Goal: Information Seeking & Learning: Understand process/instructions

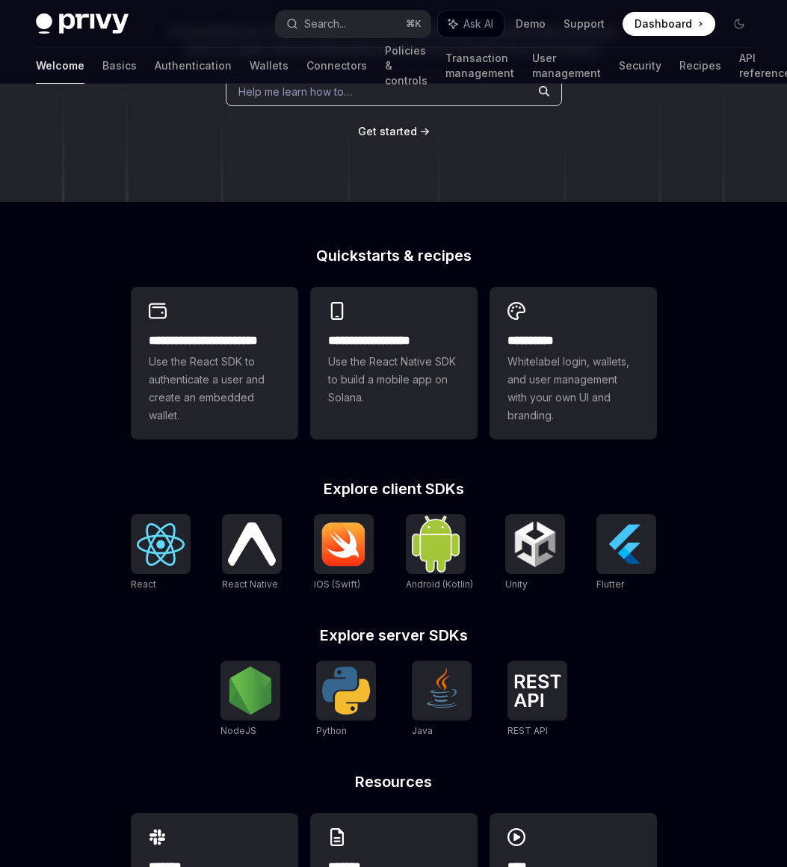
scroll to position [224, 0]
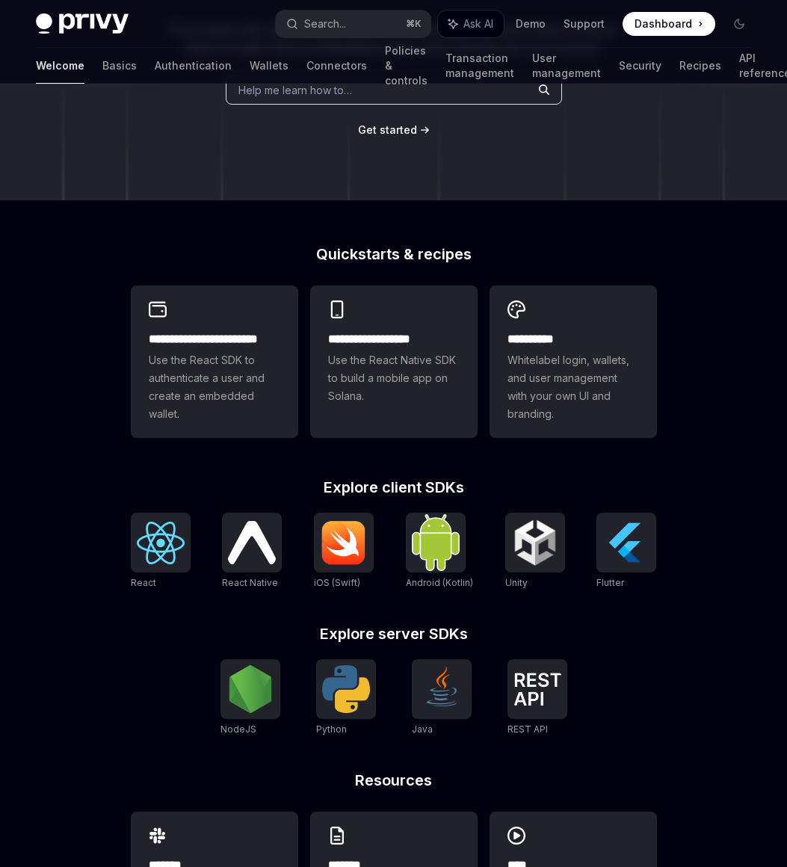
click at [549, 728] on link "REST API" at bounding box center [537, 698] width 60 height 78
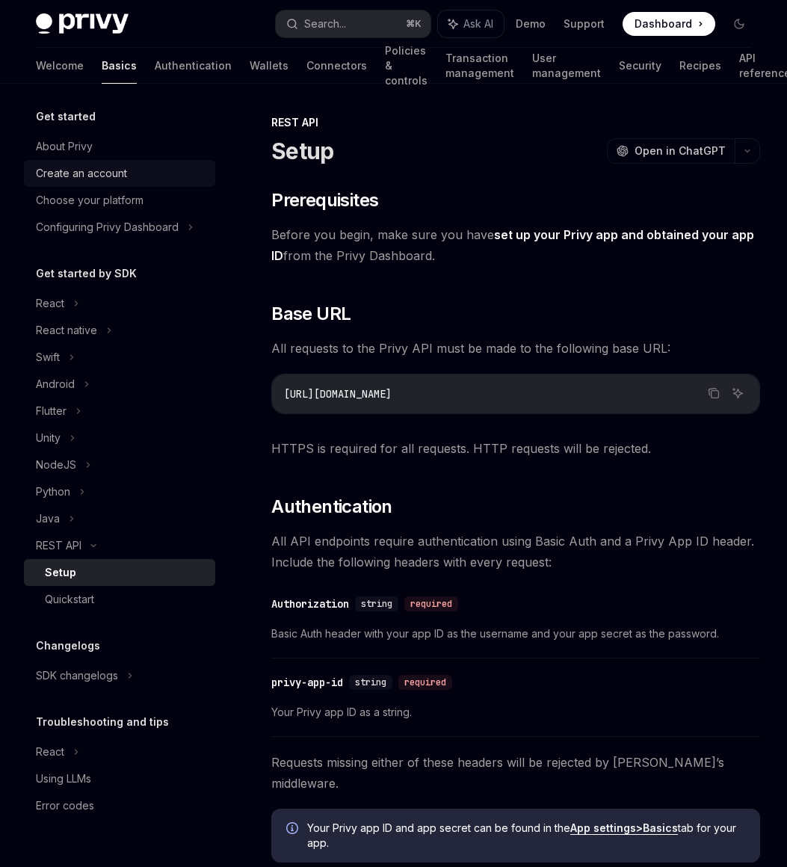
click at [96, 166] on div "Create an account" at bounding box center [81, 173] width 91 height 18
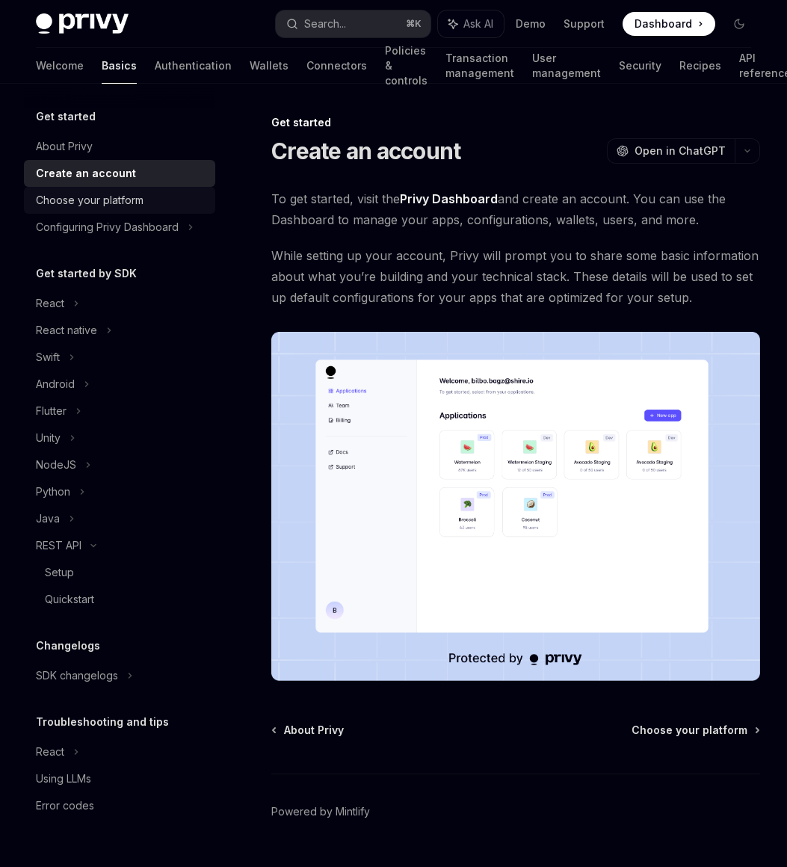
click at [85, 196] on div "Choose your platform" at bounding box center [90, 200] width 108 height 18
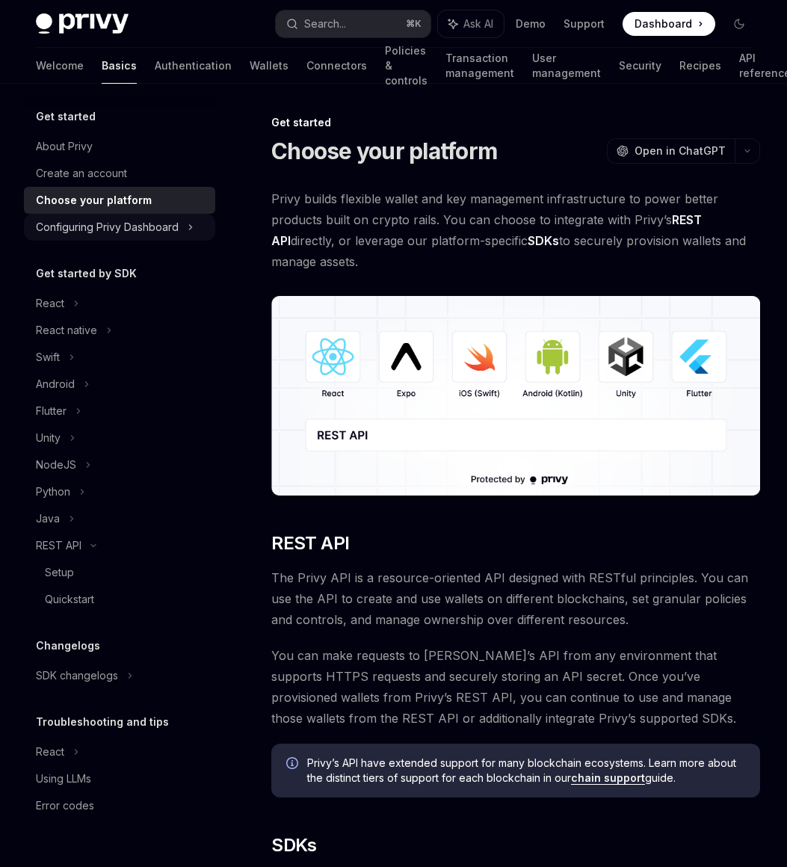
click at [74, 229] on div "Configuring Privy Dashboard" at bounding box center [107, 227] width 143 height 18
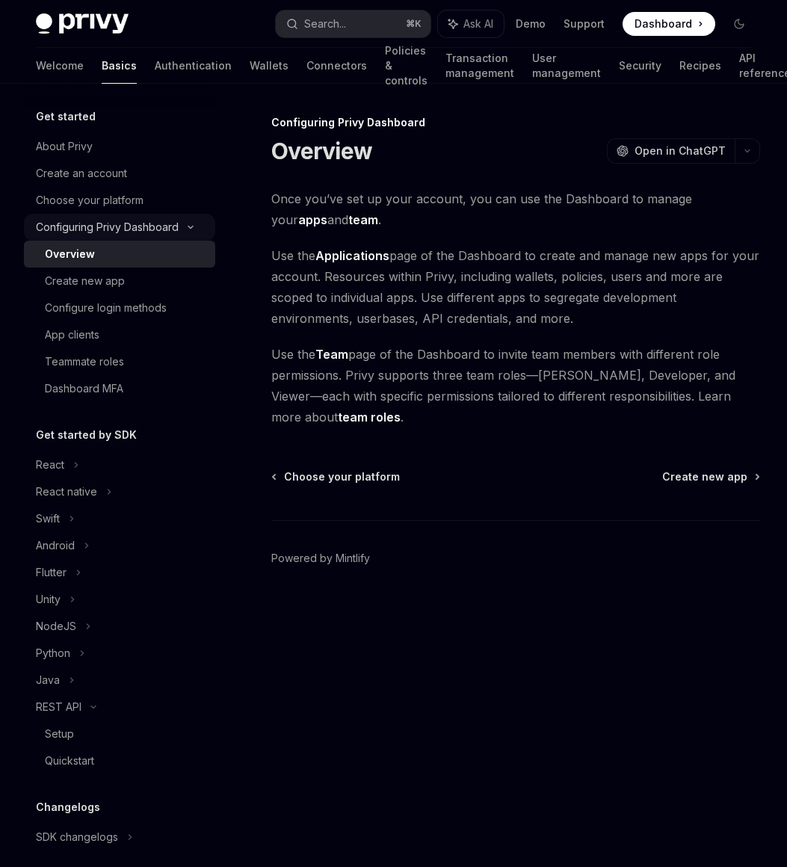
click at [74, 229] on div "Configuring Privy Dashboard" at bounding box center [107, 227] width 143 height 18
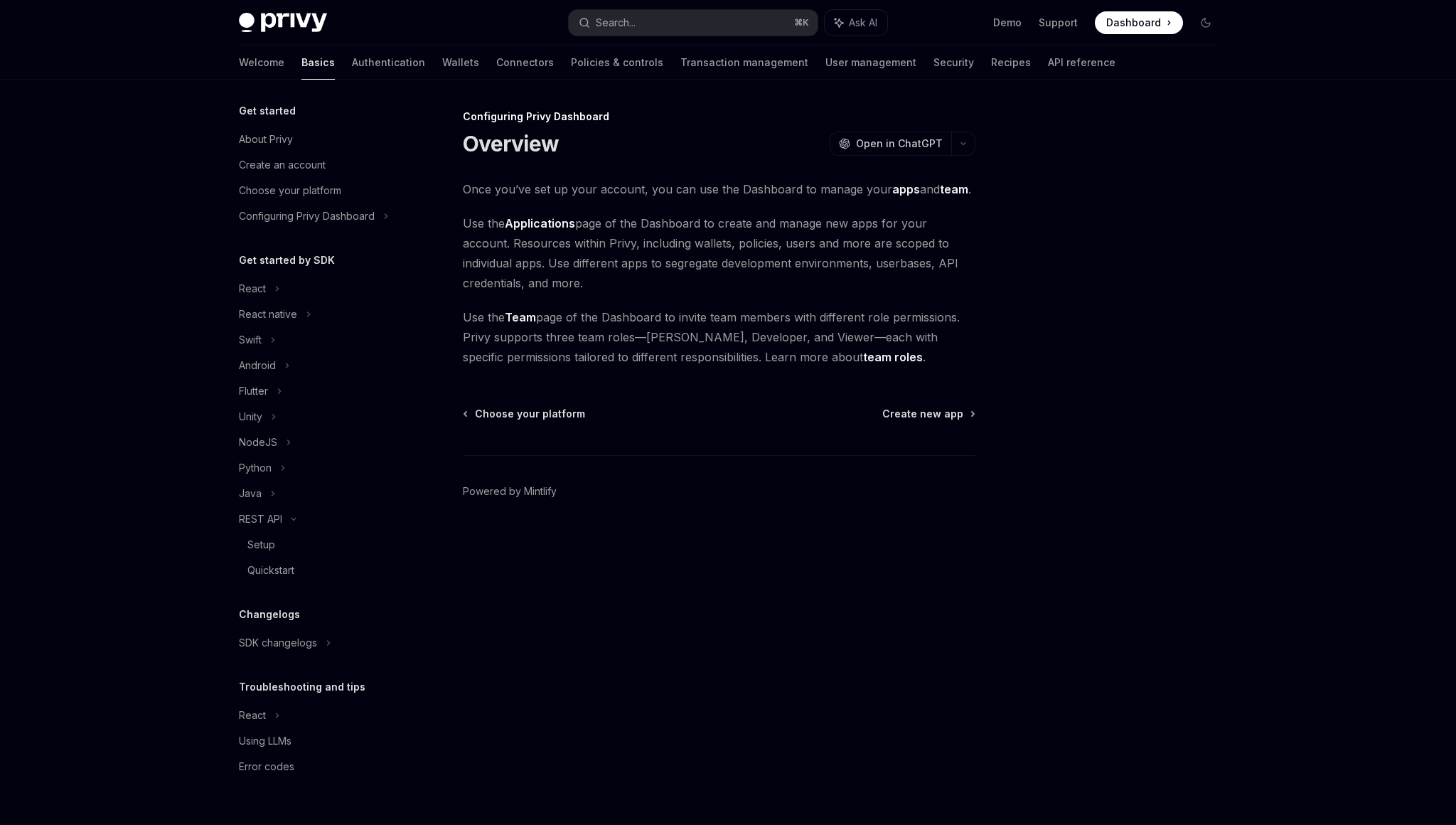
type textarea "*"
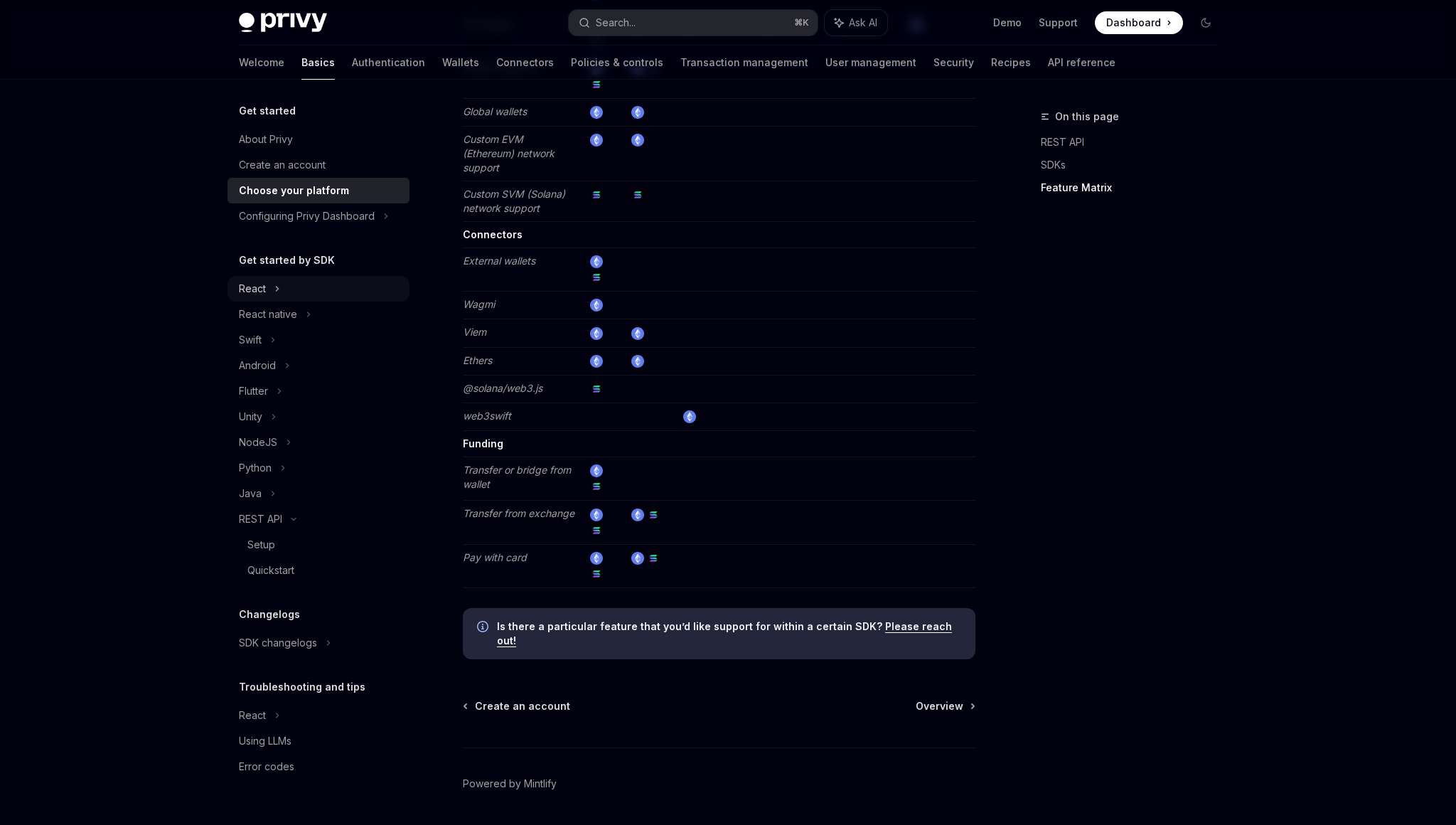
scroll to position [2430, 0]
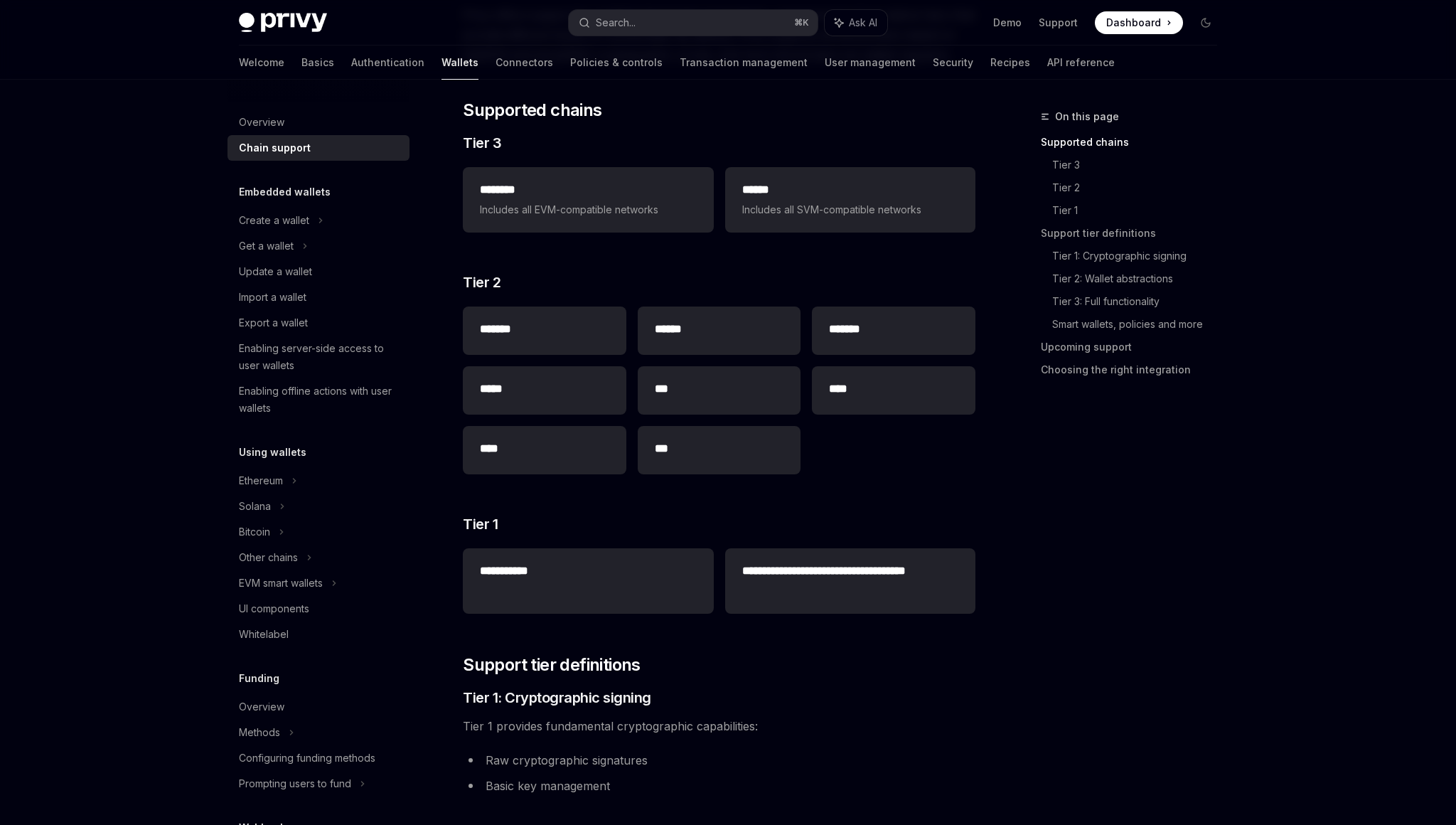
scroll to position [175, 0]
click at [855, 333] on h2 "*******" at bounding box center [894, 328] width 129 height 17
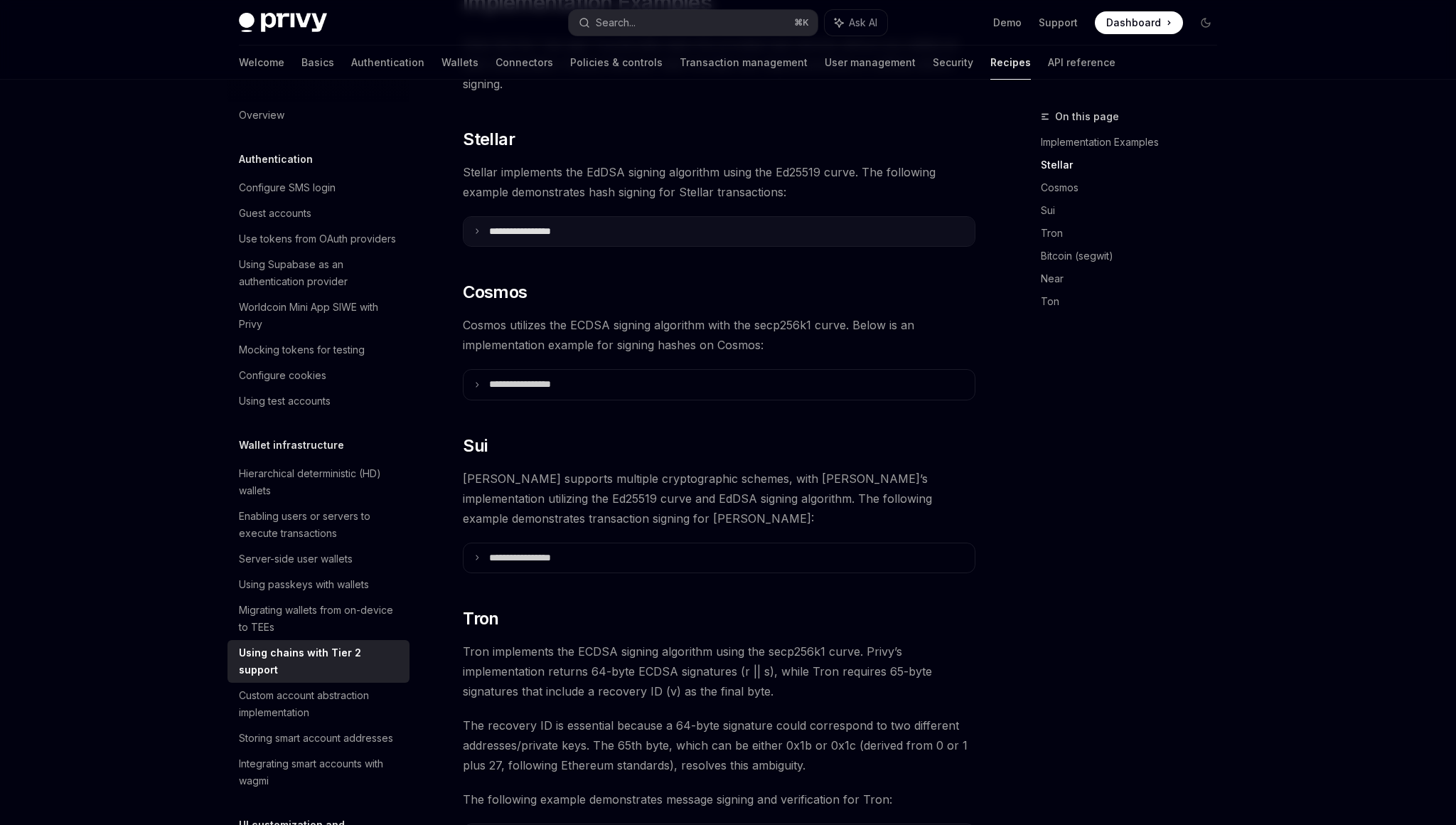
click at [685, 217] on summary "**********" at bounding box center [718, 231] width 511 height 29
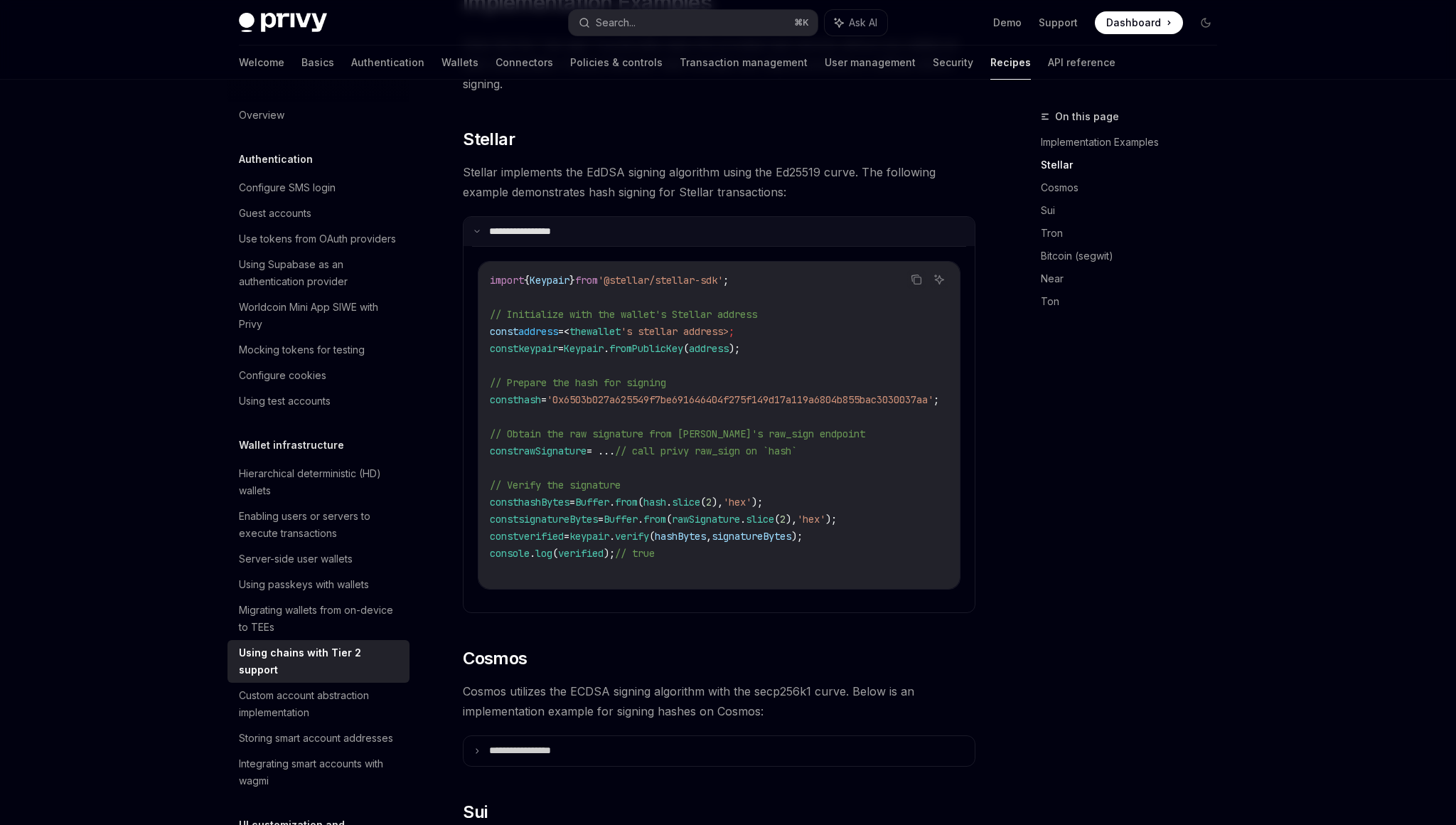
click at [685, 217] on summary "**********" at bounding box center [718, 231] width 511 height 29
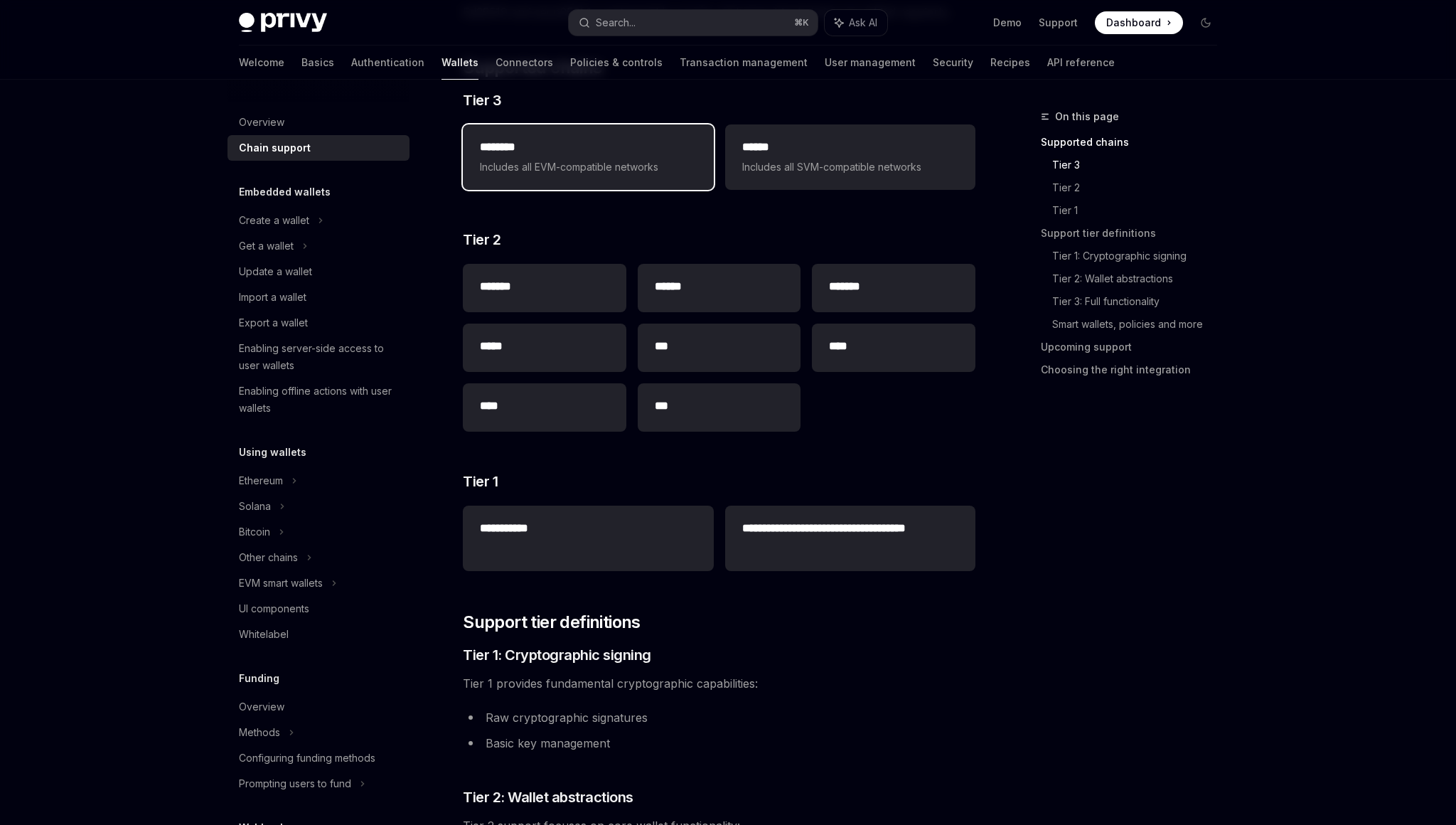
scroll to position [226, 0]
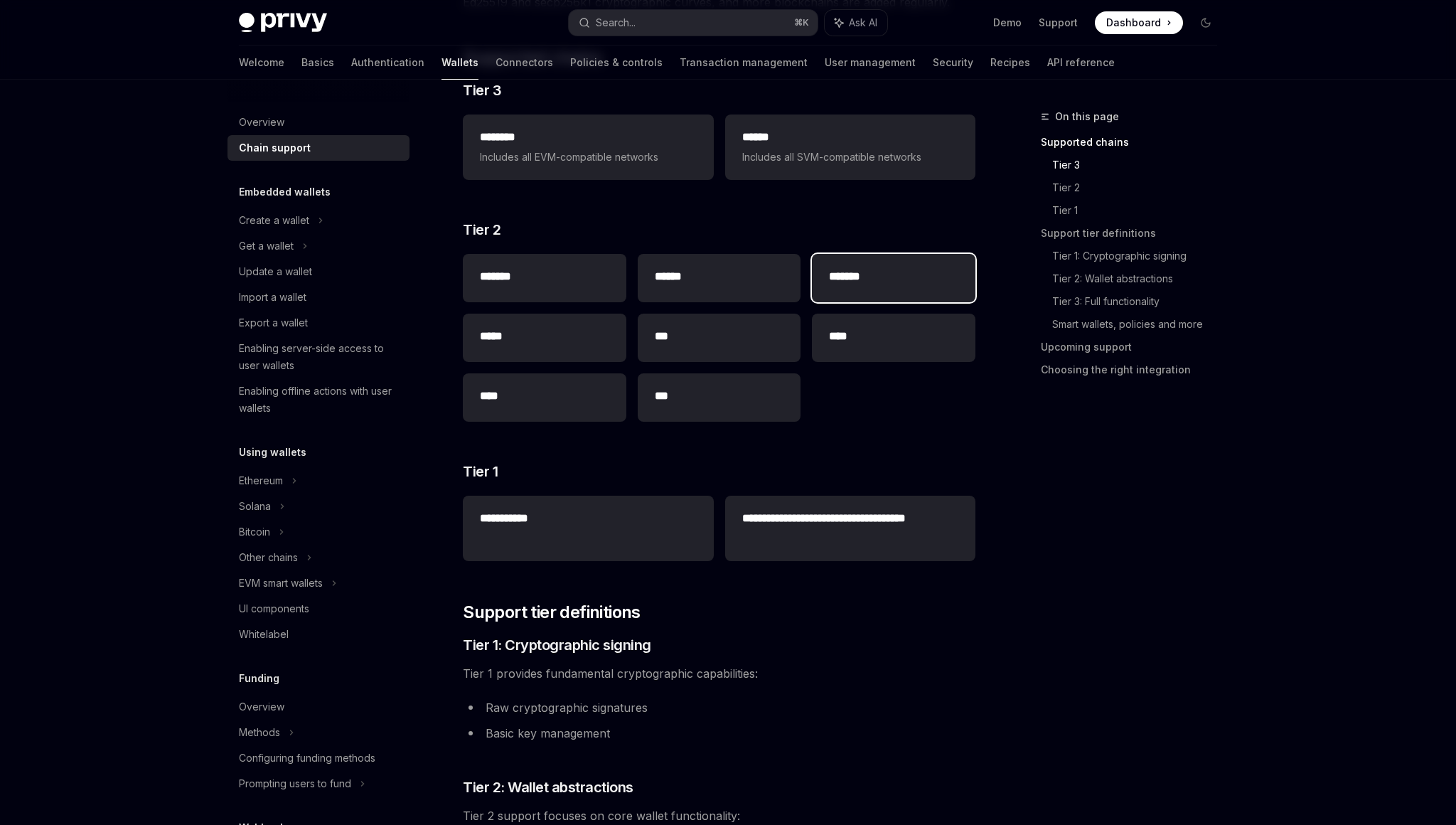
click at [858, 271] on h2 "*******" at bounding box center [894, 277] width 129 height 17
type textarea "*"
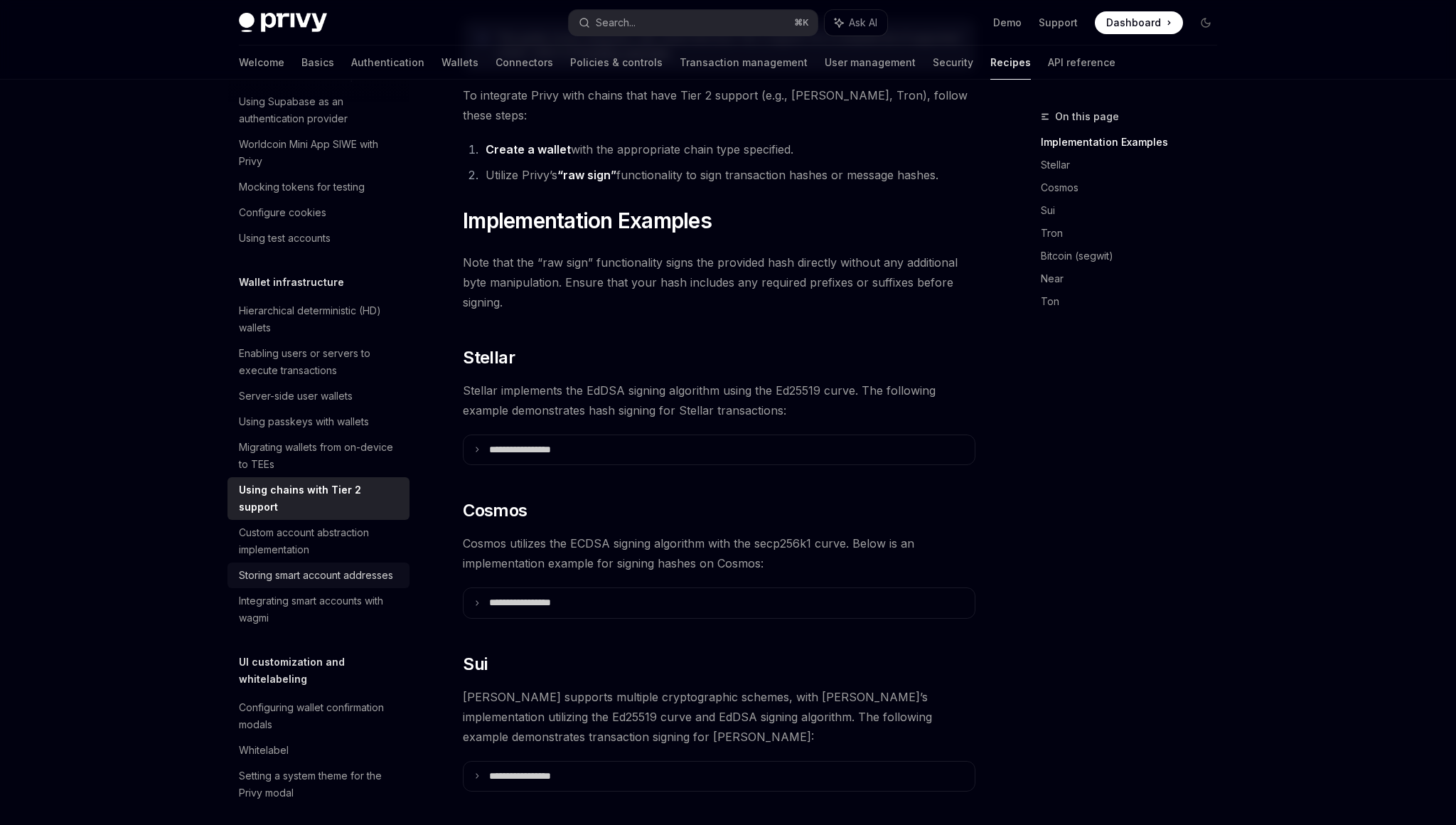
scroll to position [157, 0]
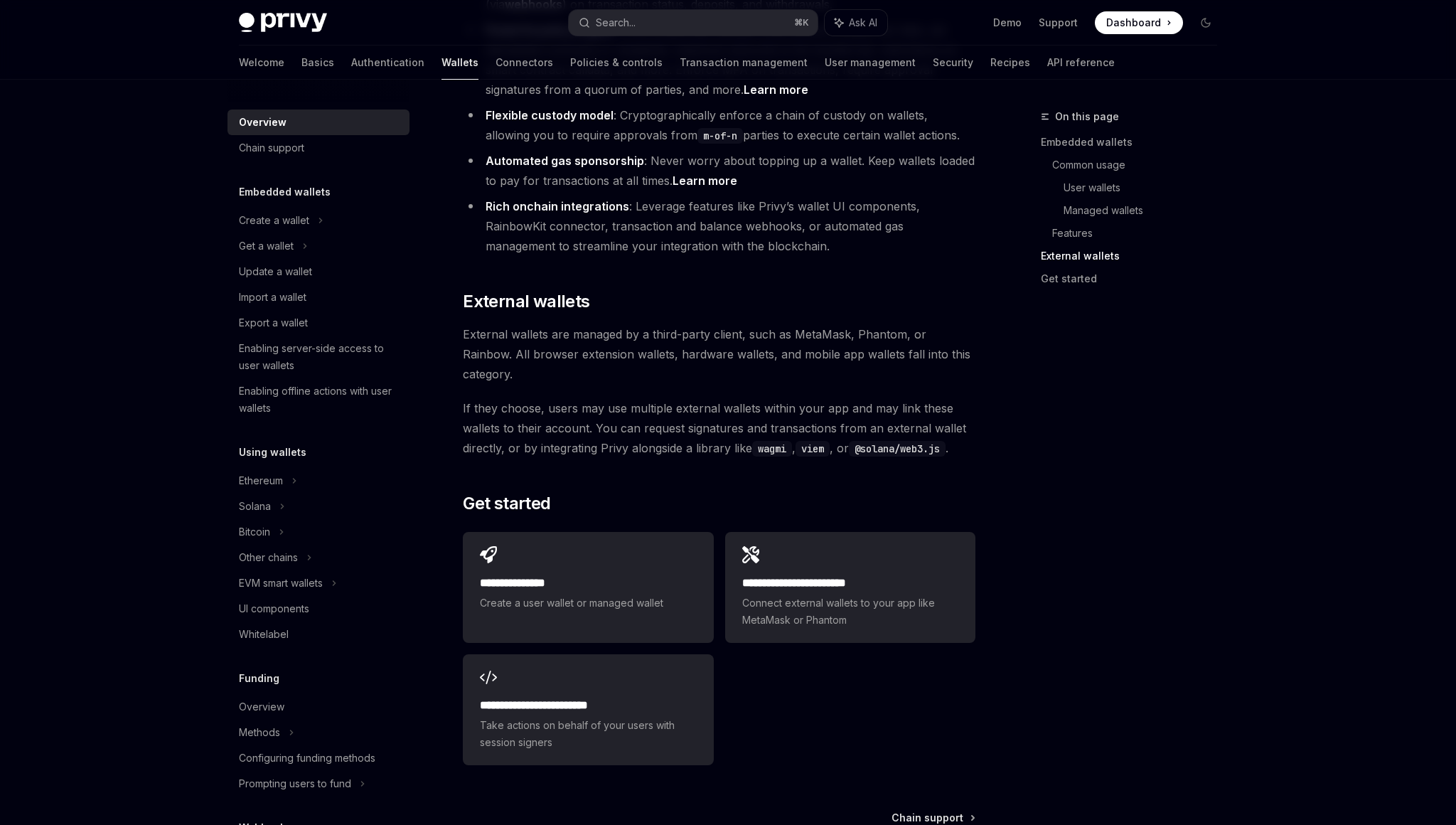
scroll to position [1996, 0]
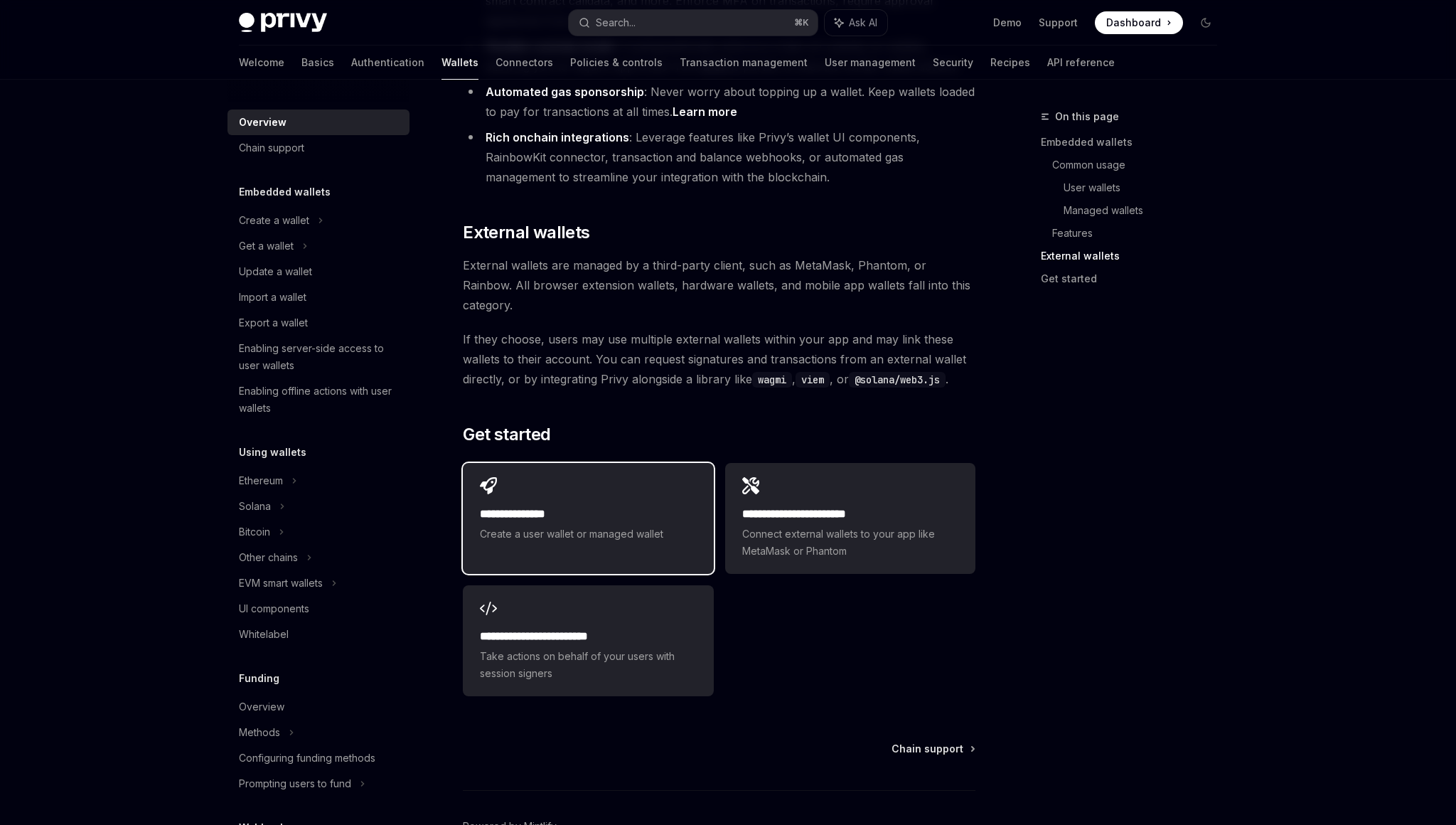
click at [620, 525] on span "Create a user wallet or managed wallet" at bounding box center [587, 534] width 216 height 17
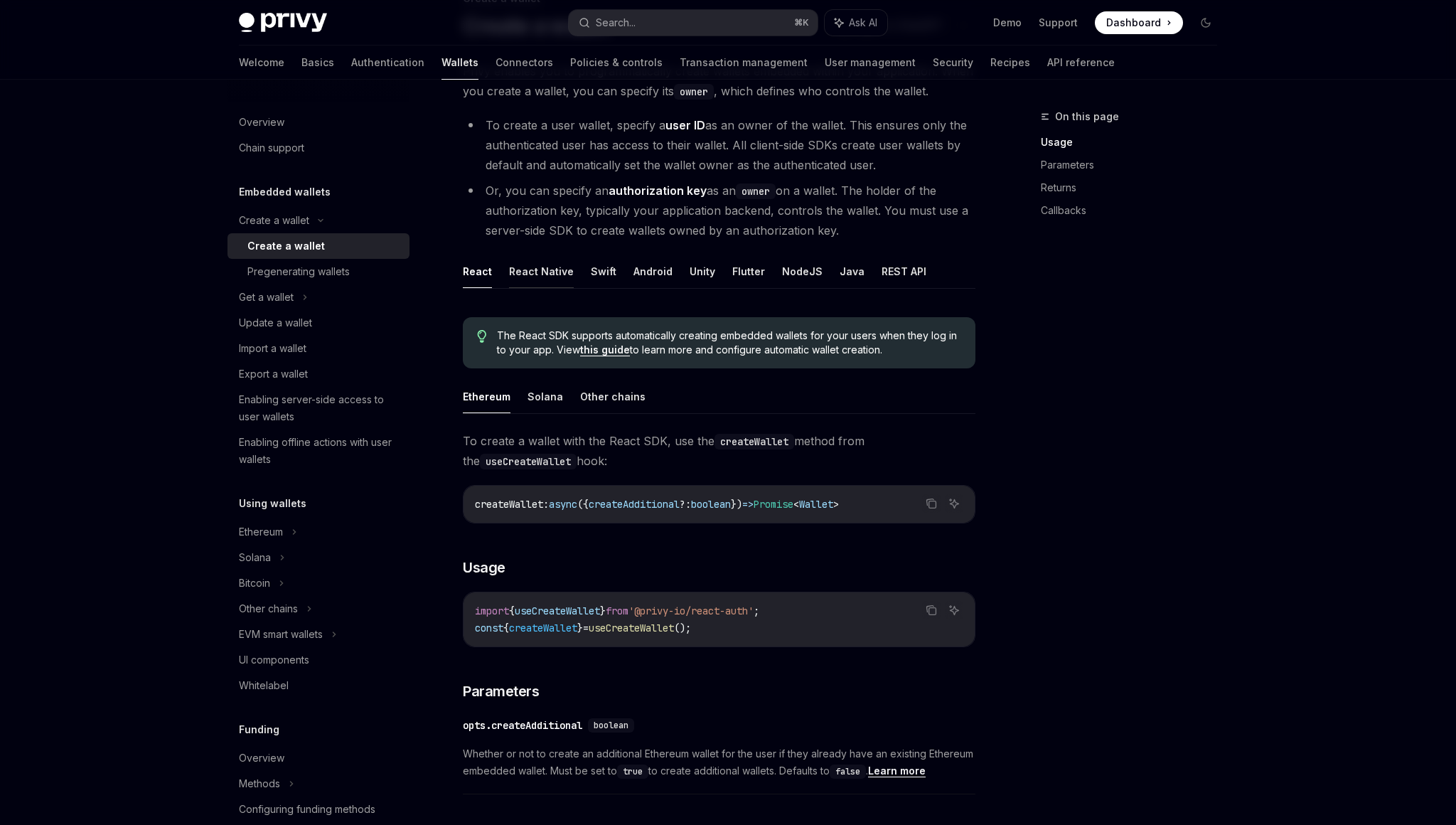
scroll to position [92, 0]
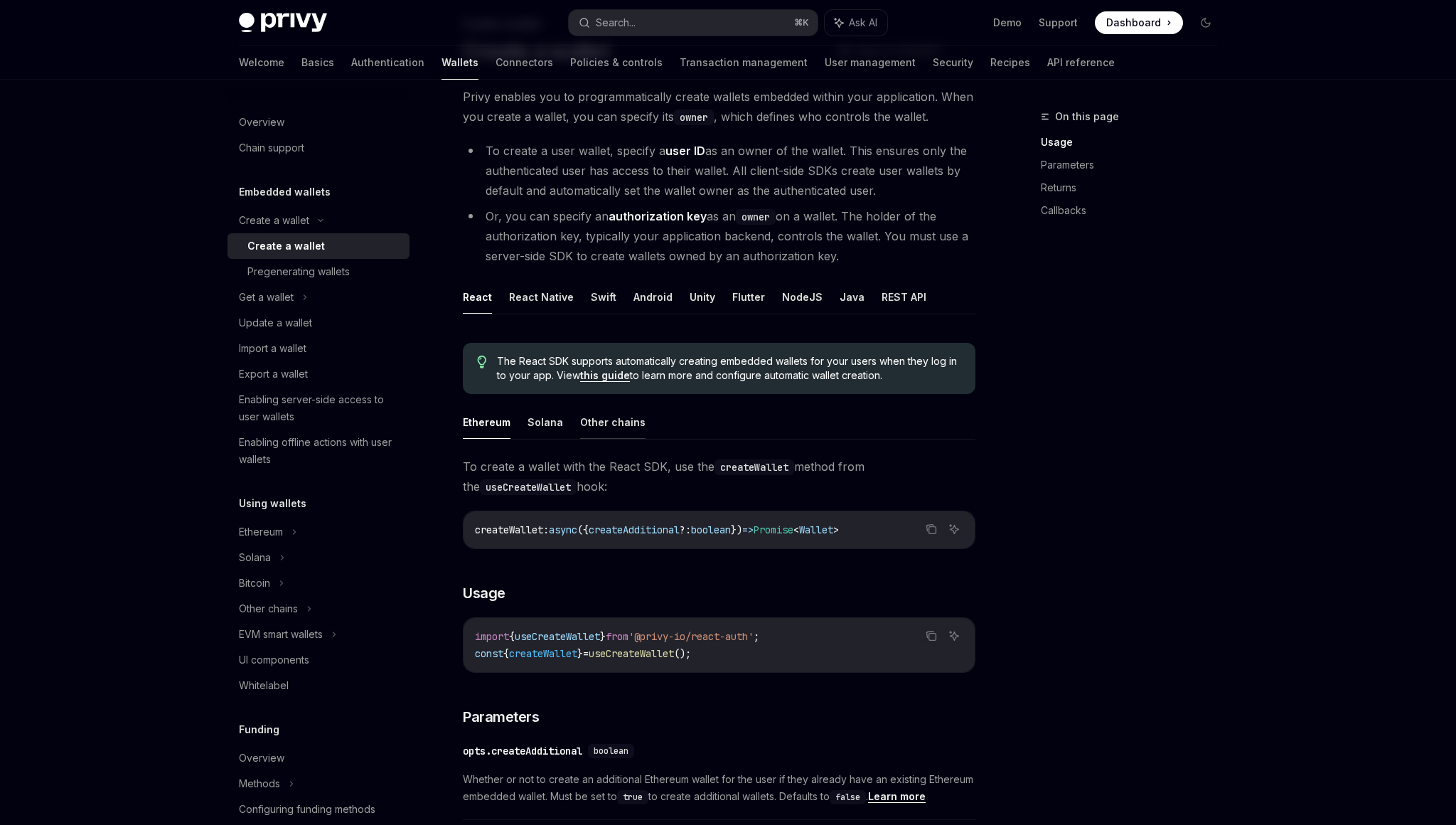
click at [580, 418] on button "Other chains" at bounding box center [613, 422] width 66 height 33
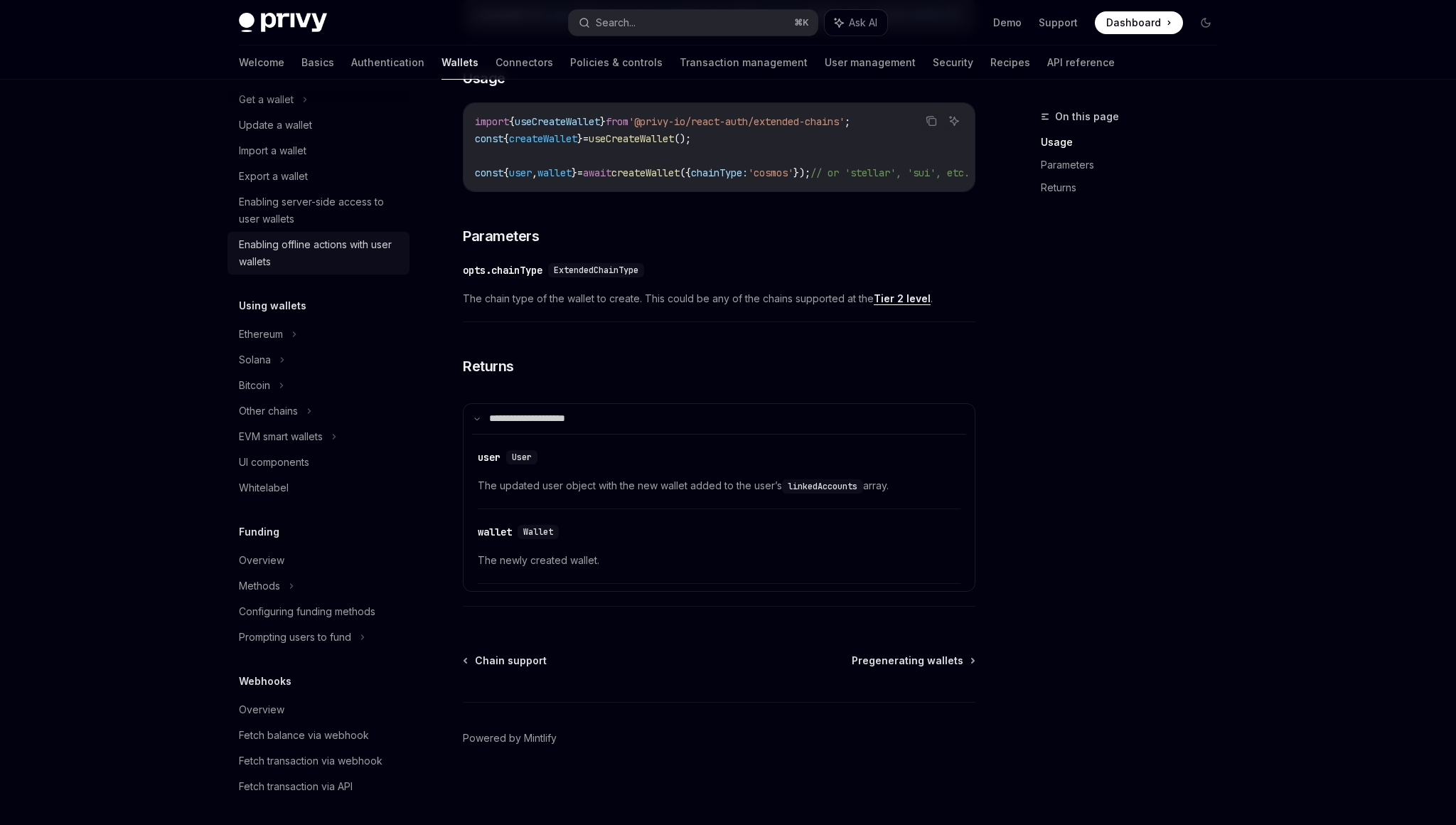
scroll to position [200, 0]
click at [304, 412] on div "Other chains" at bounding box center [318, 408] width 182 height 26
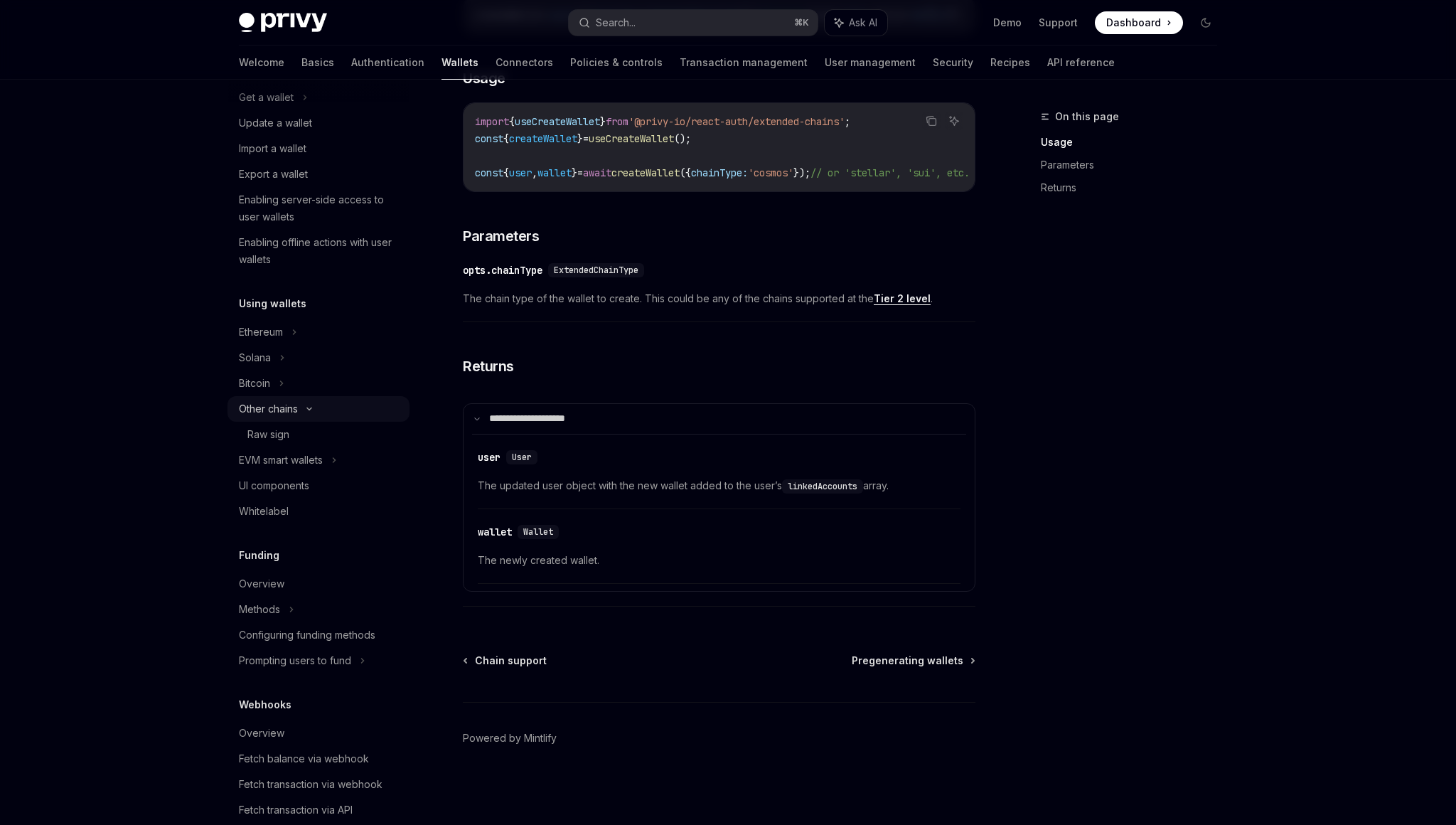
type textarea "*"
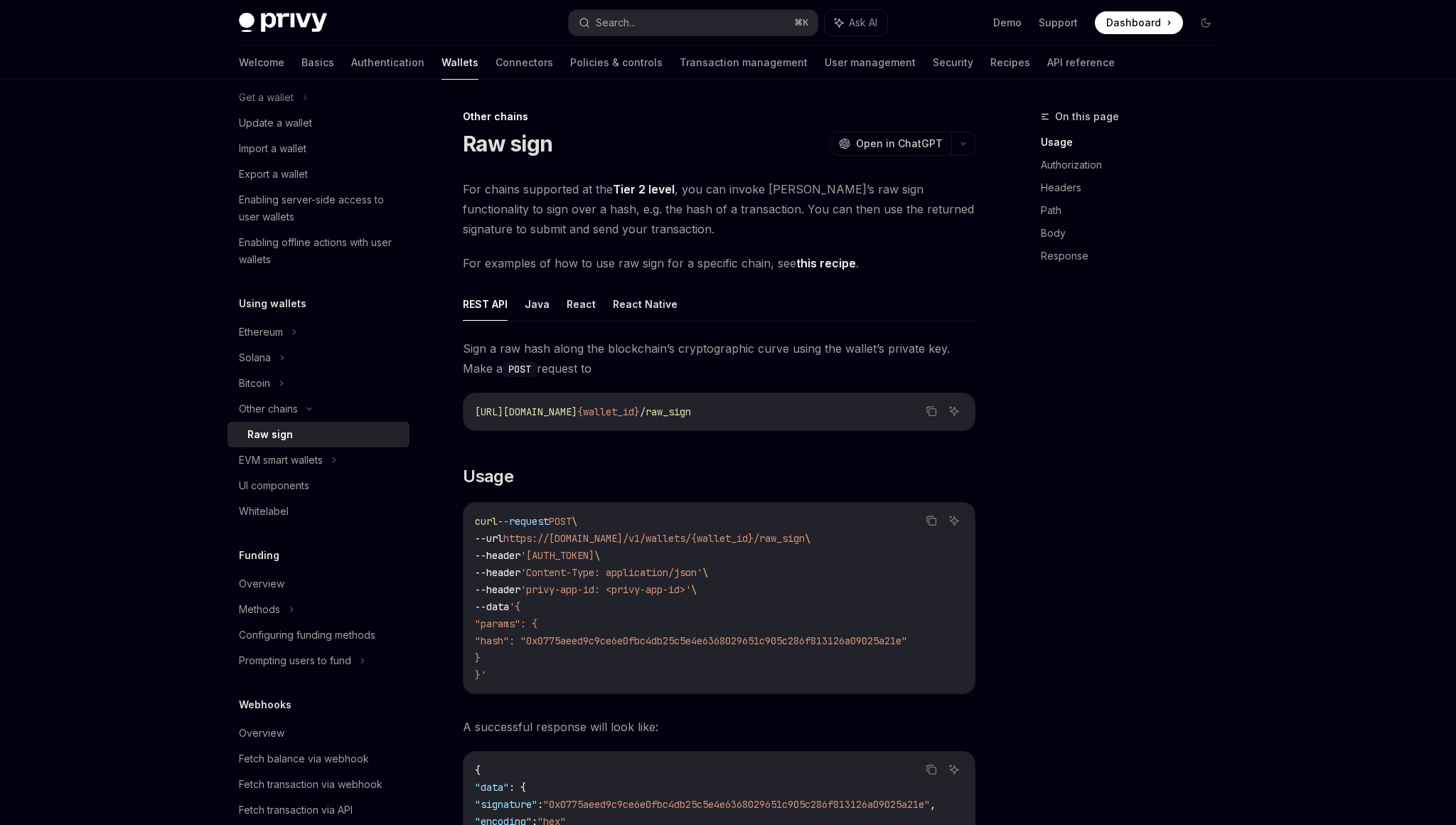
click at [575, 411] on span "[URL][DOMAIN_NAME]" at bounding box center [526, 411] width 103 height 12
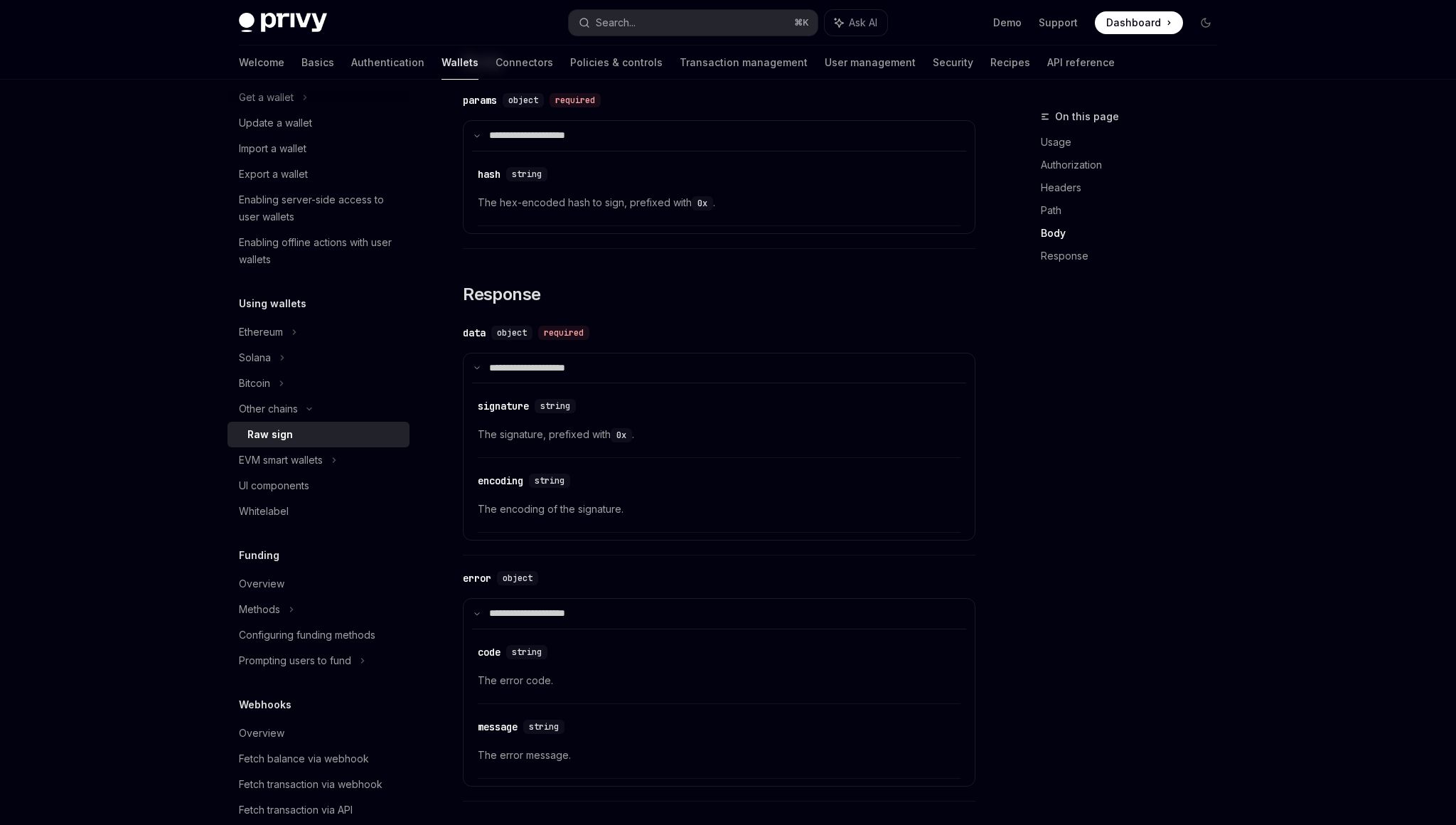
scroll to position [1239, 0]
